Goal: Use online tool/utility: Utilize a website feature to perform a specific function

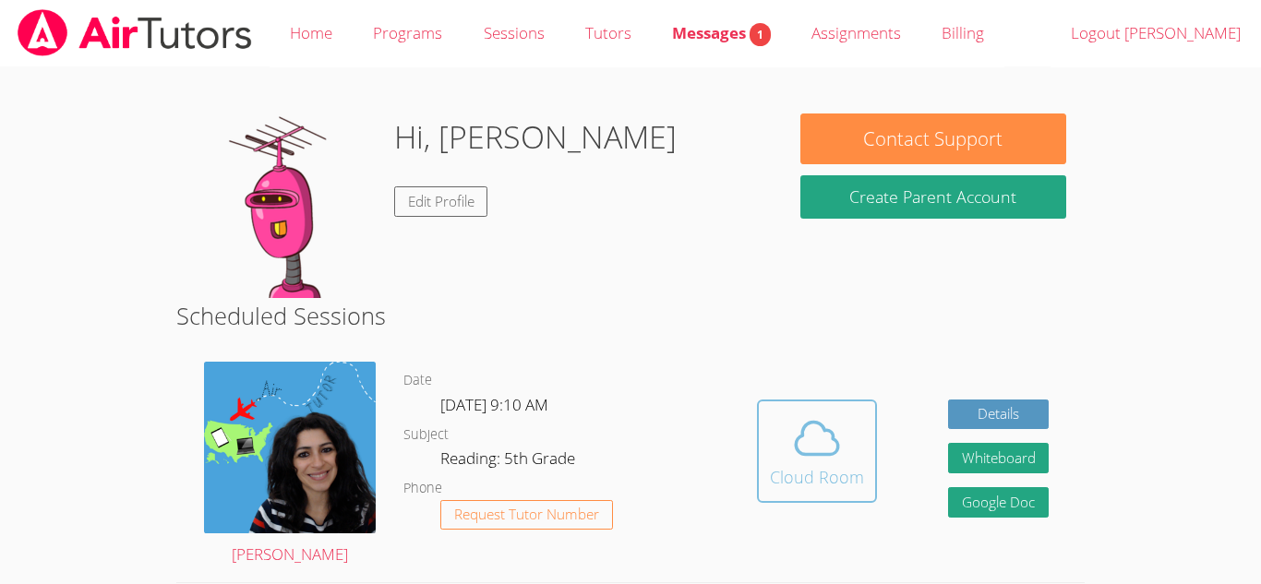
click at [791, 441] on icon at bounding box center [817, 439] width 52 height 52
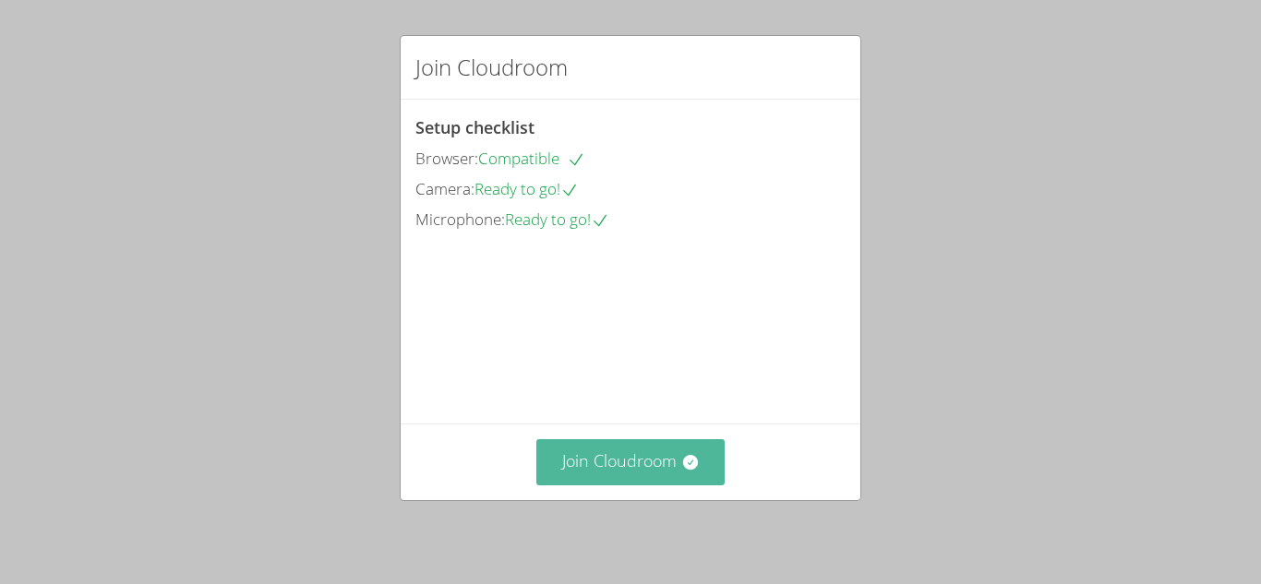
click at [671, 457] on button "Join Cloudroom" at bounding box center [630, 461] width 189 height 45
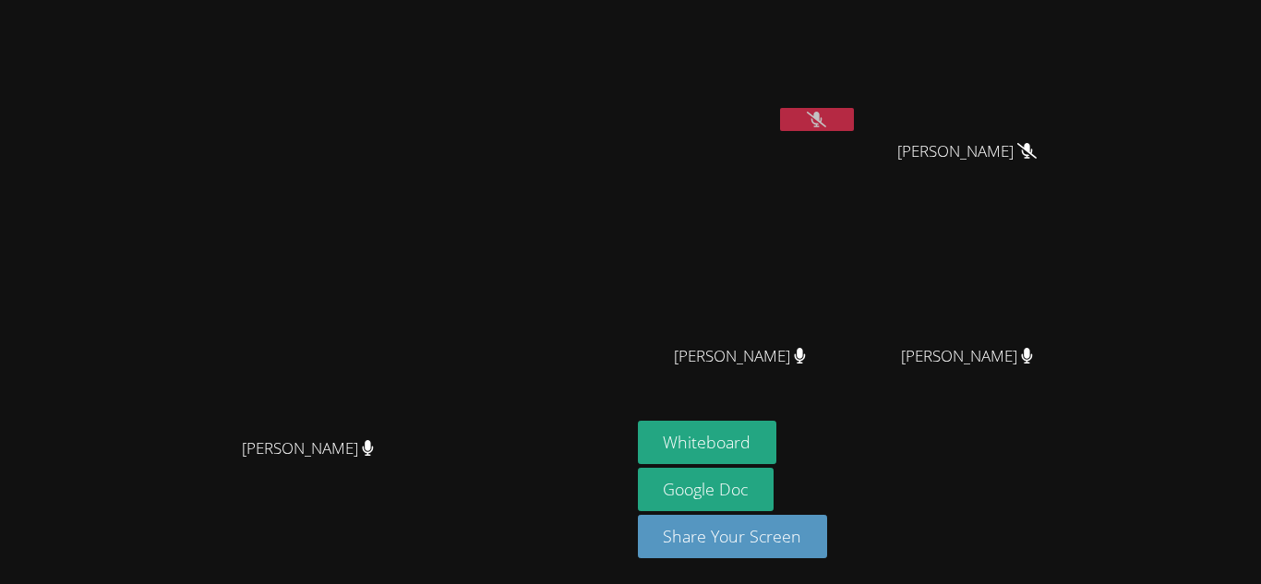
click at [854, 115] on button at bounding box center [817, 119] width 74 height 23
click at [777, 444] on button "Whiteboard" at bounding box center [707, 442] width 139 height 43
click at [858, 325] on video at bounding box center [748, 274] width 220 height 124
click at [826, 114] on icon at bounding box center [816, 120] width 19 height 16
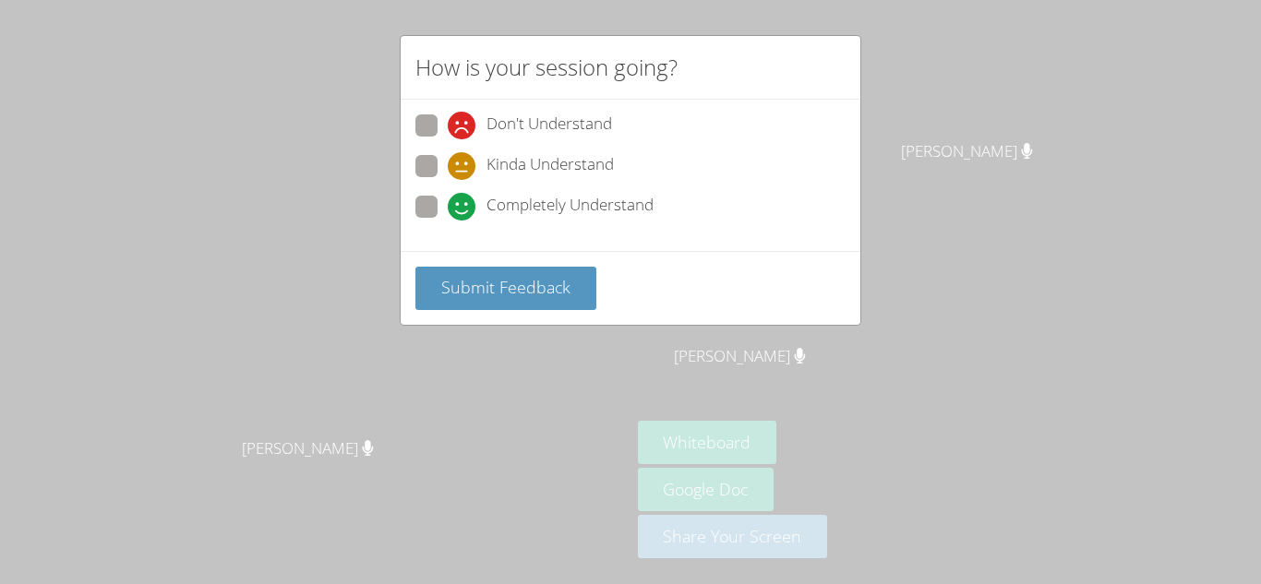
click at [593, 214] on span "Completely Understand" at bounding box center [569, 207] width 167 height 28
click at [463, 211] on input "Completely Understand" at bounding box center [456, 204] width 16 height 16
radio input "true"
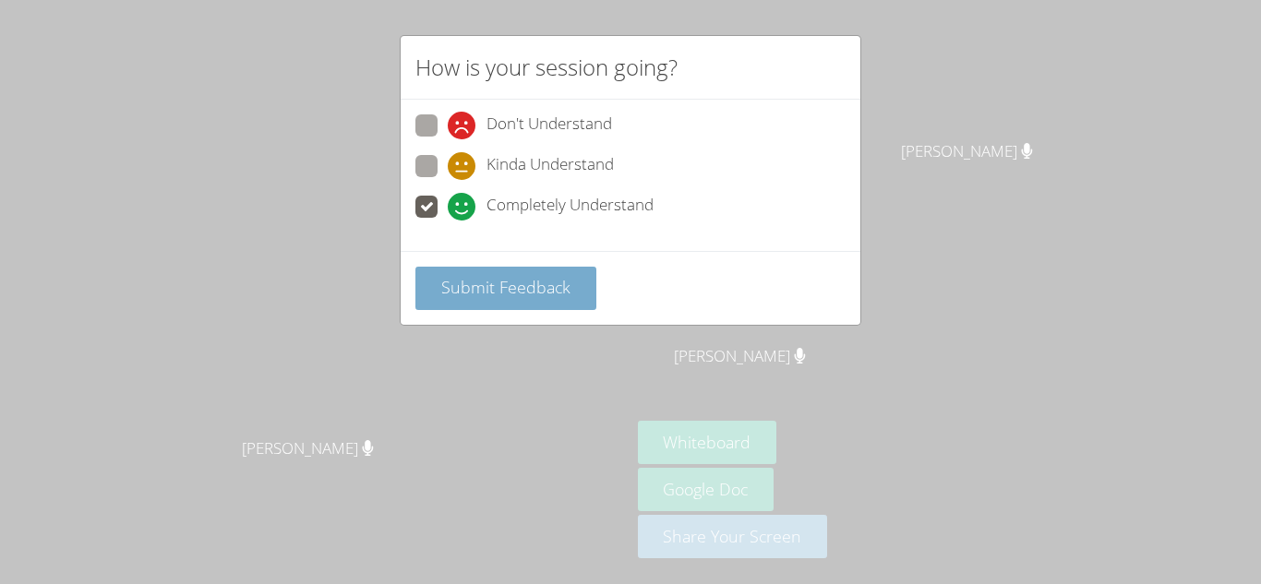
click at [582, 284] on button "Submit Feedback" at bounding box center [505, 288] width 181 height 43
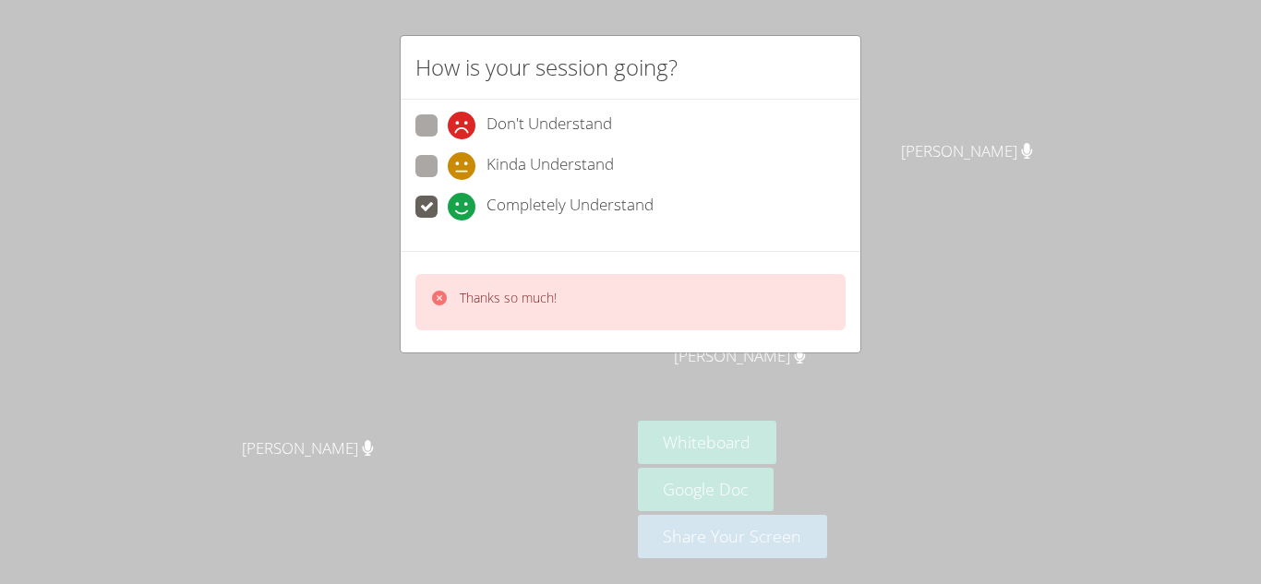
click at [1012, 250] on div "How is your session going? Don't Understand Kinda Understand Completely Underst…" at bounding box center [630, 292] width 1261 height 584
